Goal: Transaction & Acquisition: Purchase product/service

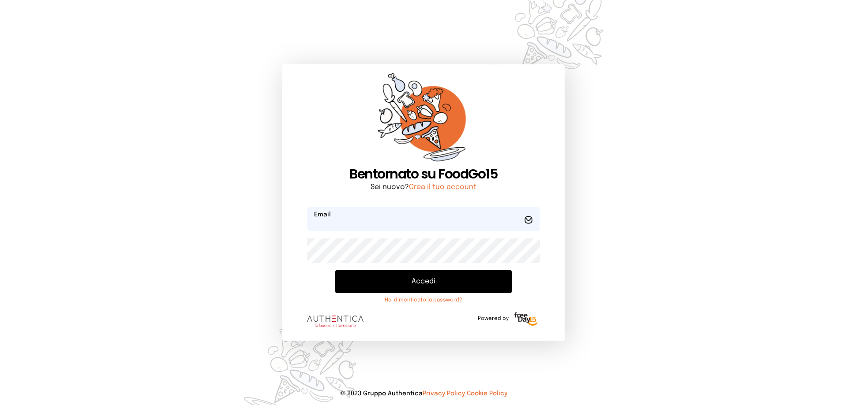
type input "**********"
click at [423, 281] on button "Accedi" at bounding box center [423, 281] width 176 height 23
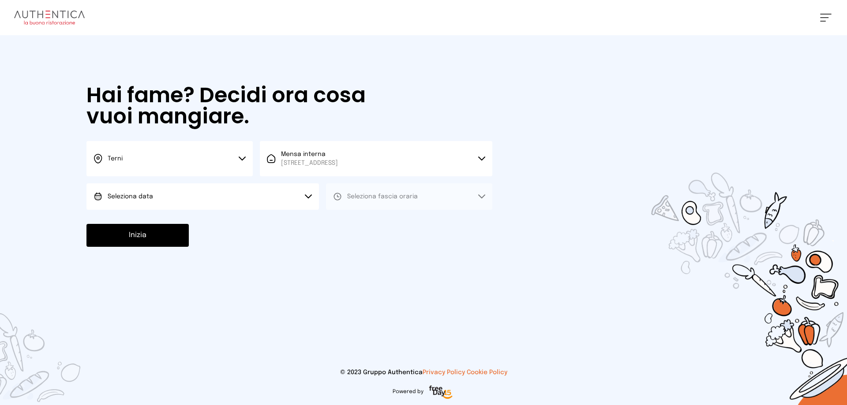
click at [242, 157] on icon at bounding box center [242, 159] width 7 height 4
click at [114, 188] on span "Terni" at bounding box center [115, 188] width 15 height 9
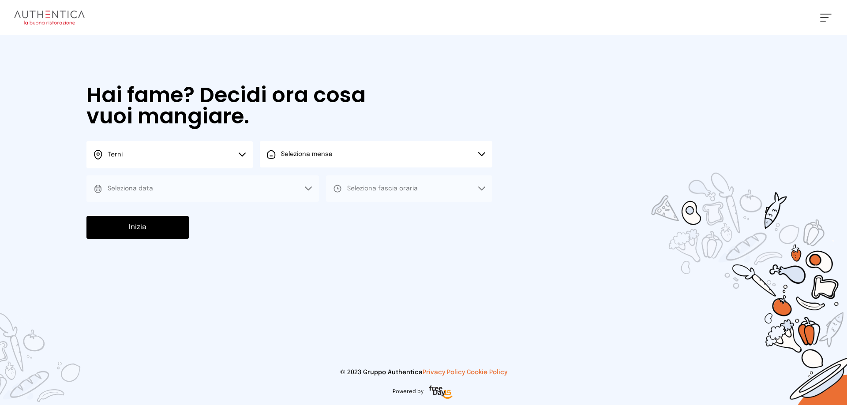
click at [482, 152] on button "Seleziona mensa" at bounding box center [376, 154] width 232 height 26
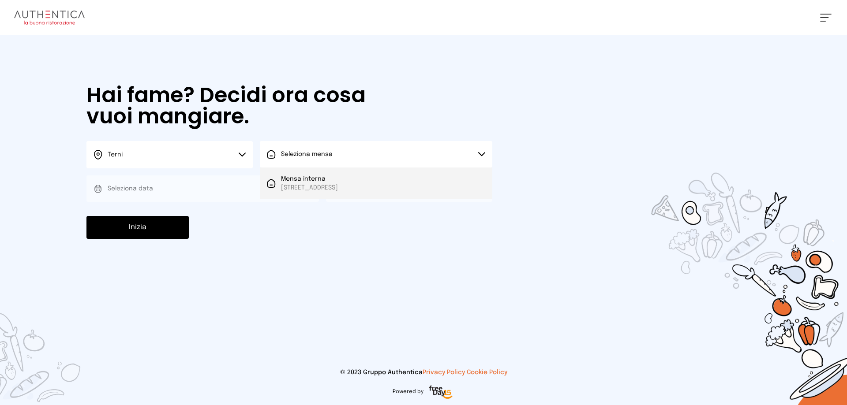
click at [337, 185] on span "[STREET_ADDRESS]" at bounding box center [309, 188] width 57 height 9
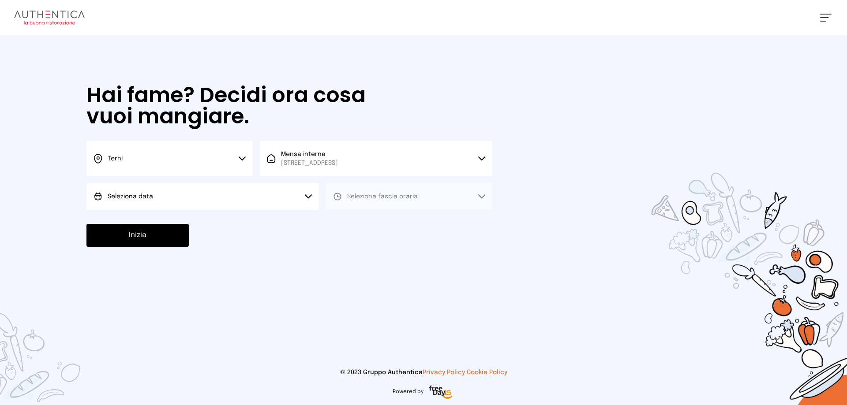
click at [306, 195] on icon at bounding box center [308, 196] width 6 height 3
click at [151, 218] on span "[DATE], [DATE]" at bounding box center [129, 221] width 43 height 9
click at [484, 194] on button "Seleziona fascia oraria" at bounding box center [409, 197] width 166 height 26
click at [356, 219] on span "Pranzo" at bounding box center [357, 221] width 21 height 9
click at [161, 237] on button "Inizia" at bounding box center [137, 235] width 102 height 23
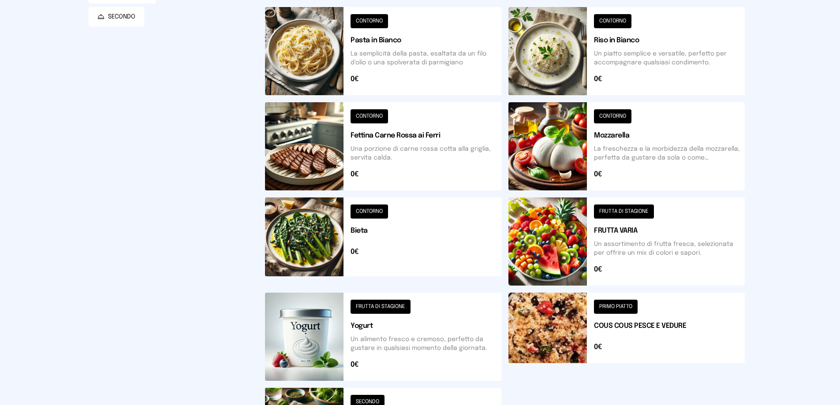
scroll to position [221, 0]
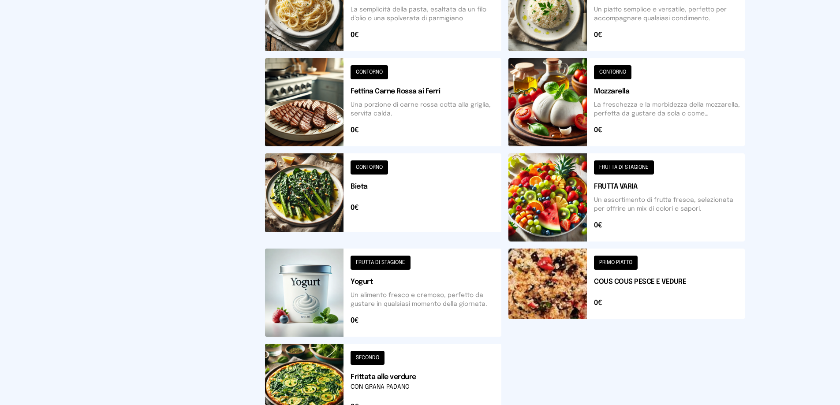
click at [368, 168] on button at bounding box center [383, 198] width 236 height 88
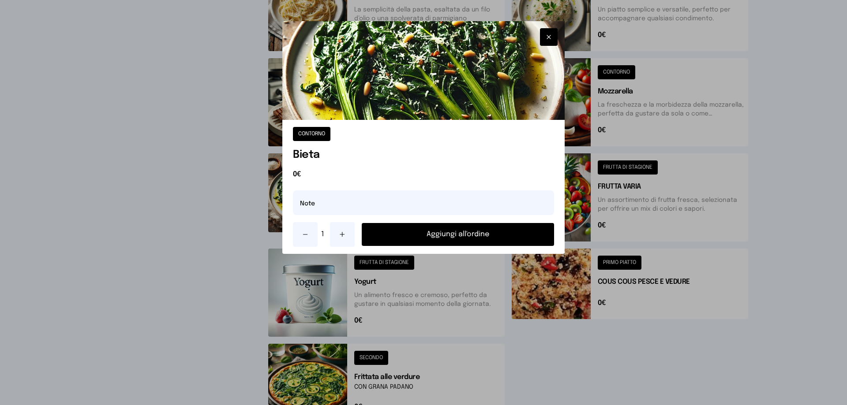
click at [447, 229] on button "Aggiungi all'ordine" at bounding box center [458, 234] width 192 height 23
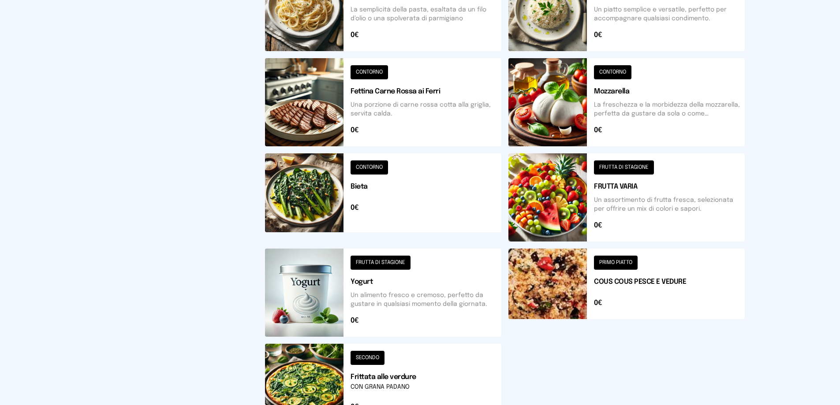
scroll to position [176, 0]
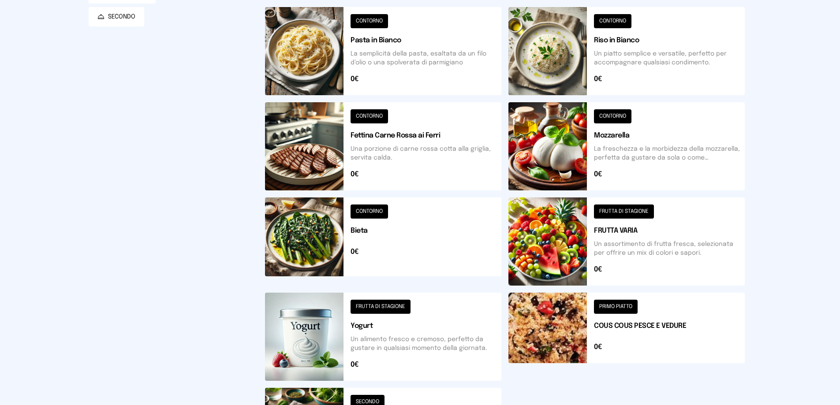
click at [380, 115] on button at bounding box center [383, 146] width 236 height 88
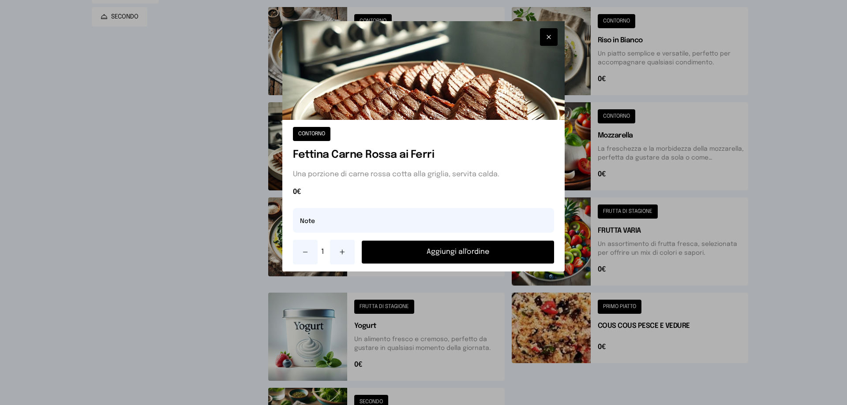
click at [449, 252] on button "Aggiungi all'ordine" at bounding box center [458, 252] width 192 height 23
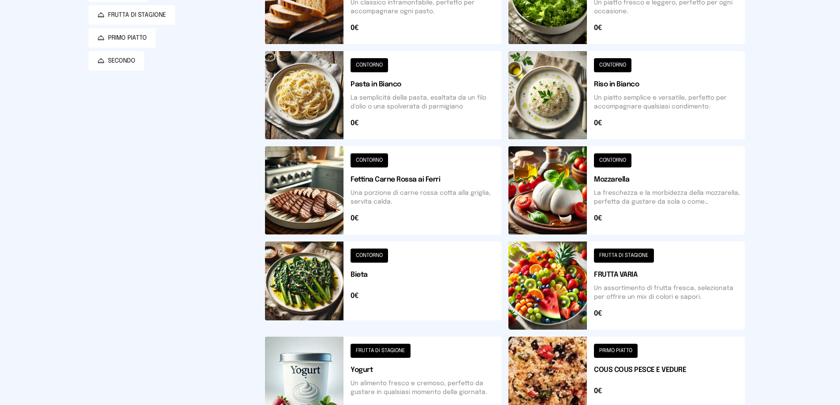
scroll to position [88, 0]
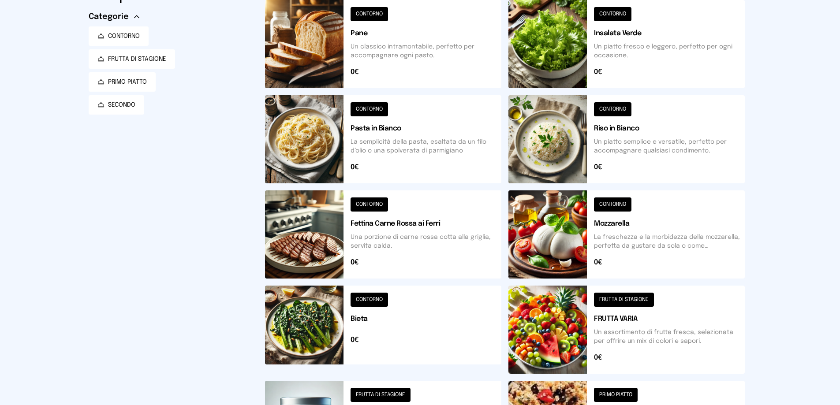
click at [375, 12] on button at bounding box center [383, 44] width 236 height 88
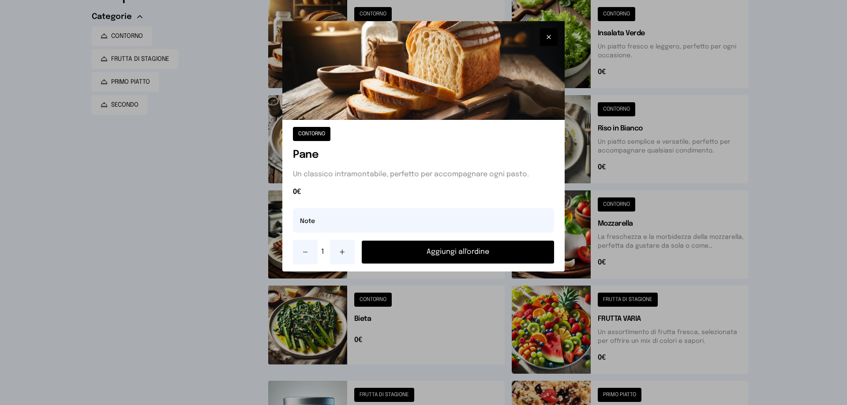
click at [462, 251] on button "Aggiungi all'ordine" at bounding box center [458, 252] width 192 height 23
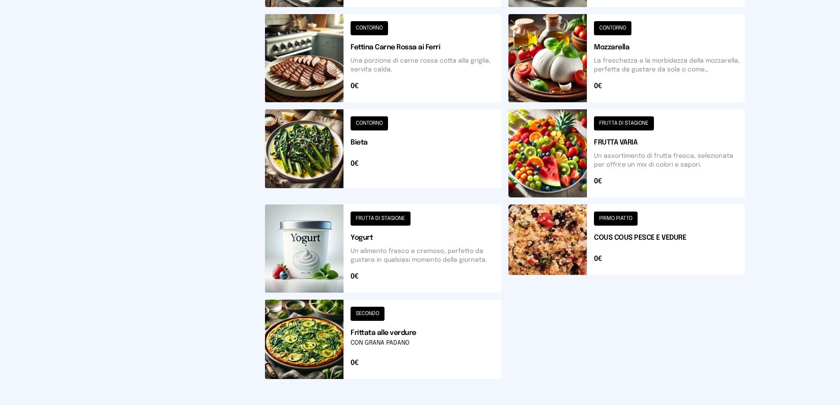
scroll to position [176, 0]
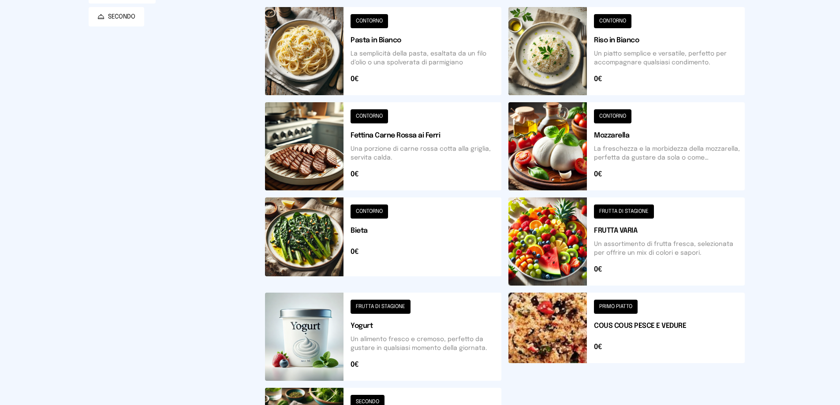
click at [629, 211] on button at bounding box center [627, 242] width 236 height 88
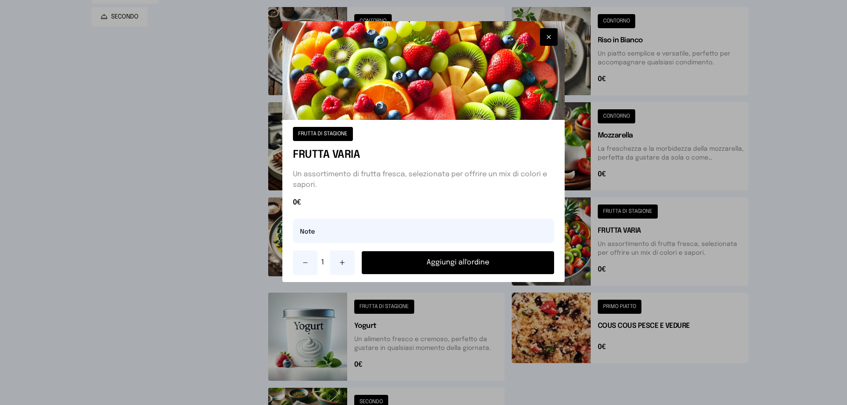
click at [456, 263] on button "Aggiungi all'ordine" at bounding box center [458, 262] width 192 height 23
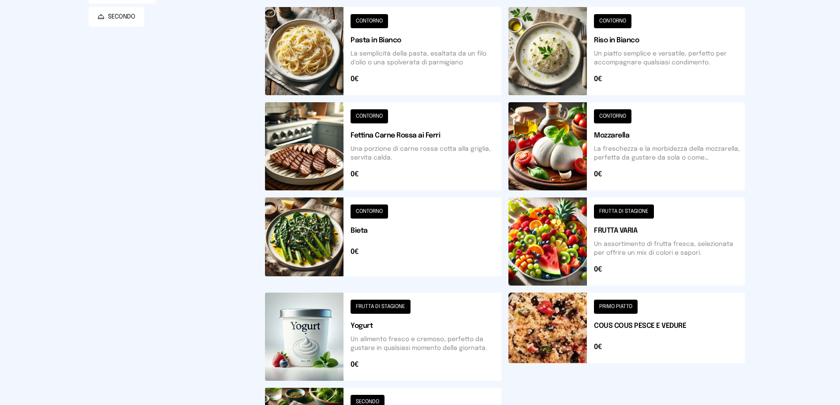
click at [362, 23] on button at bounding box center [383, 51] width 236 height 88
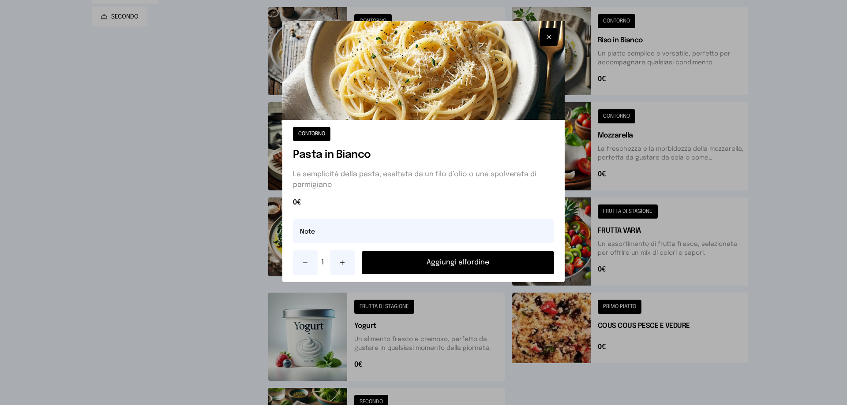
click at [319, 249] on div "CONTORNO Pasta in Bianco La semplicità della pasta, esaltata da un filo d’olio …" at bounding box center [423, 201] width 282 height 162
click at [362, 238] on input "text" at bounding box center [423, 231] width 261 height 25
type input "**********"
click at [444, 263] on button "Aggiungi all'ordine" at bounding box center [458, 262] width 192 height 23
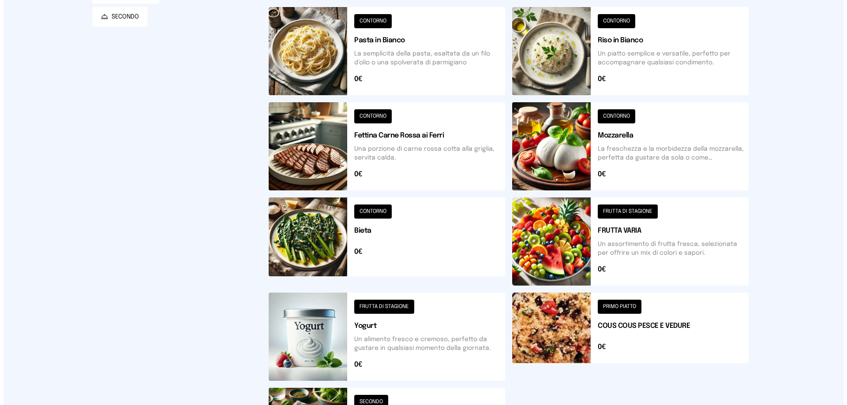
scroll to position [0, 0]
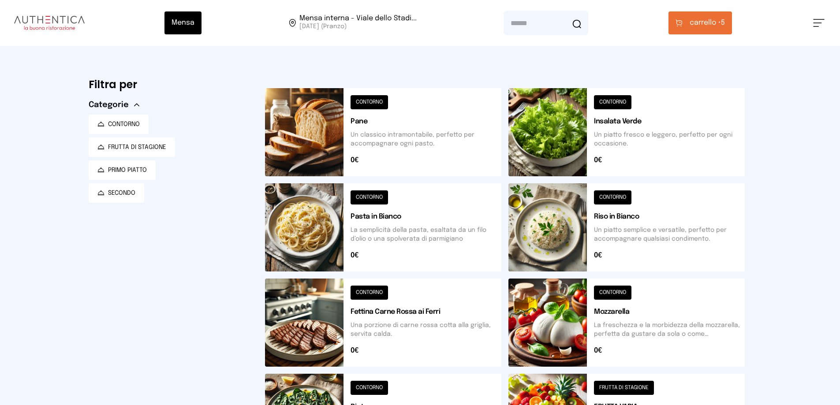
click at [730, 24] on button "carrello • 5" at bounding box center [701, 22] width 64 height 23
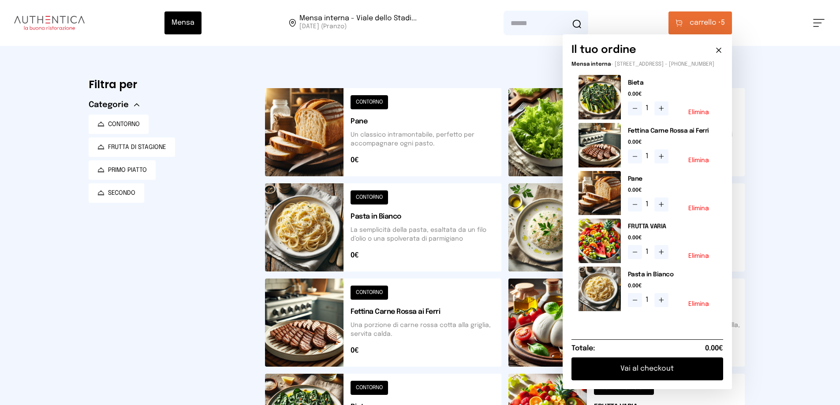
click at [690, 375] on button "Vai al checkout" at bounding box center [648, 369] width 152 height 23
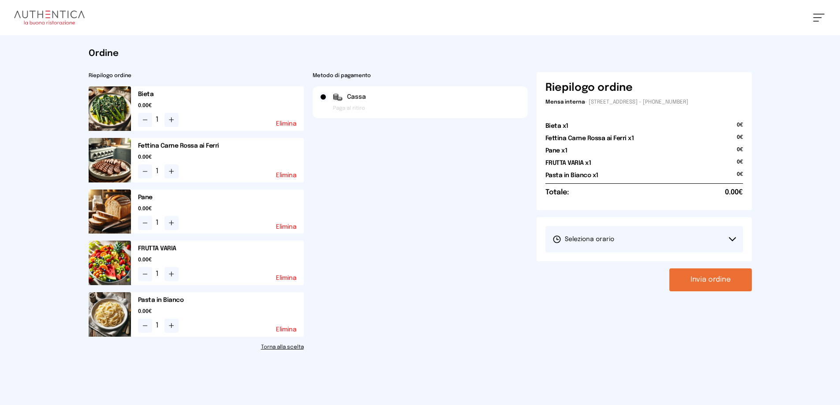
click at [734, 237] on icon at bounding box center [732, 239] width 7 height 4
click at [571, 263] on span "1° Turno (13:00 - 15:00)" at bounding box center [586, 264] width 67 height 9
click at [712, 281] on button "Invia ordine" at bounding box center [711, 280] width 82 height 23
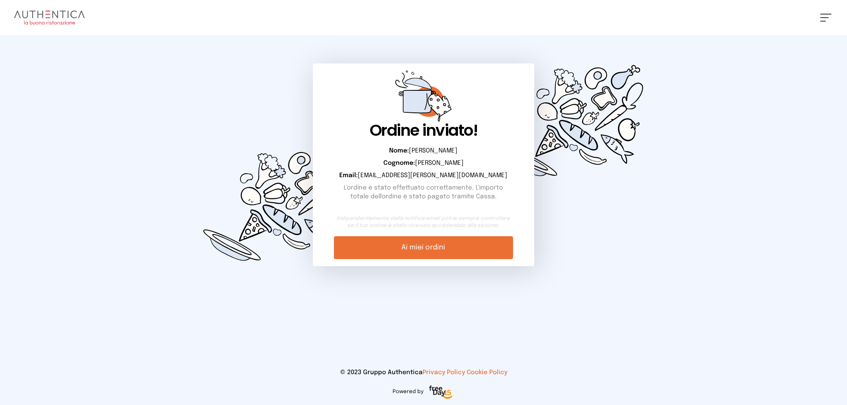
click at [386, 243] on link "Ai miei ordini" at bounding box center [423, 247] width 179 height 23
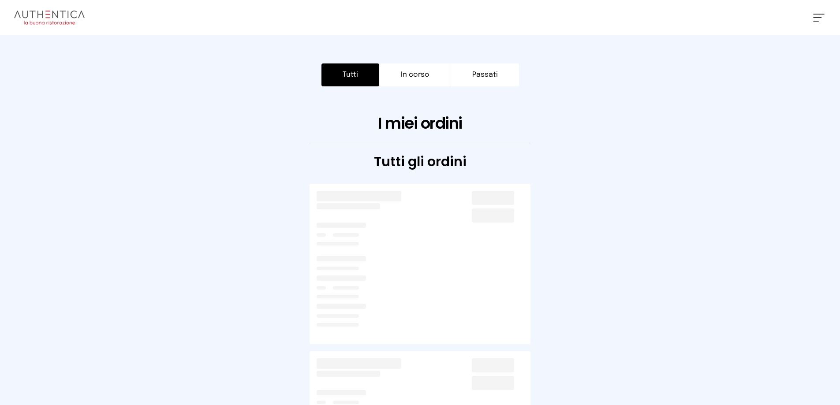
click at [362, 81] on button "Tutti" at bounding box center [351, 75] width 58 height 23
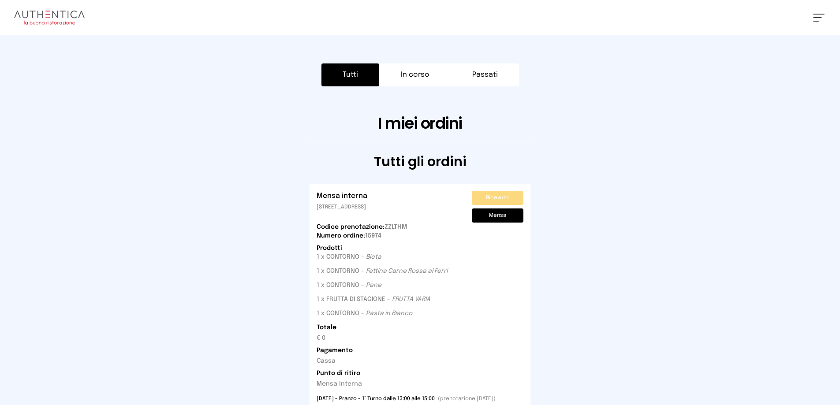
click at [818, 14] on span at bounding box center [818, 14] width 11 height 1
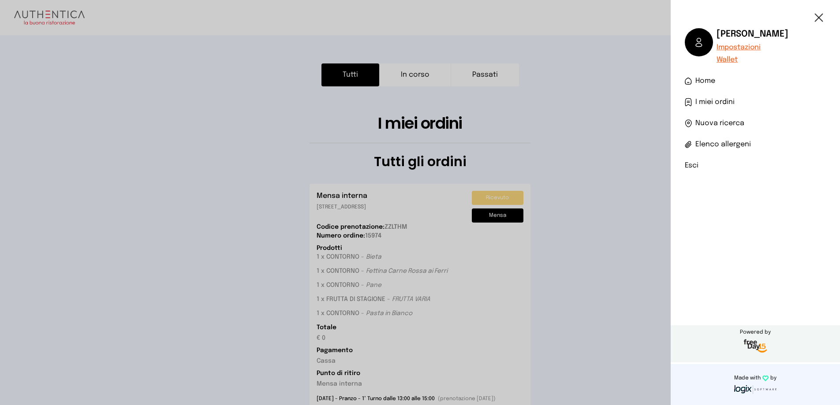
click at [693, 168] on li "Esci" at bounding box center [755, 166] width 141 height 11
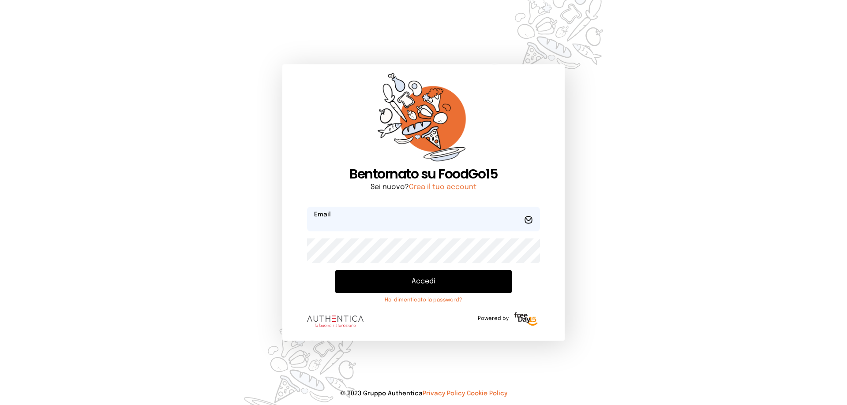
type input "**********"
